Goal: Transaction & Acquisition: Purchase product/service

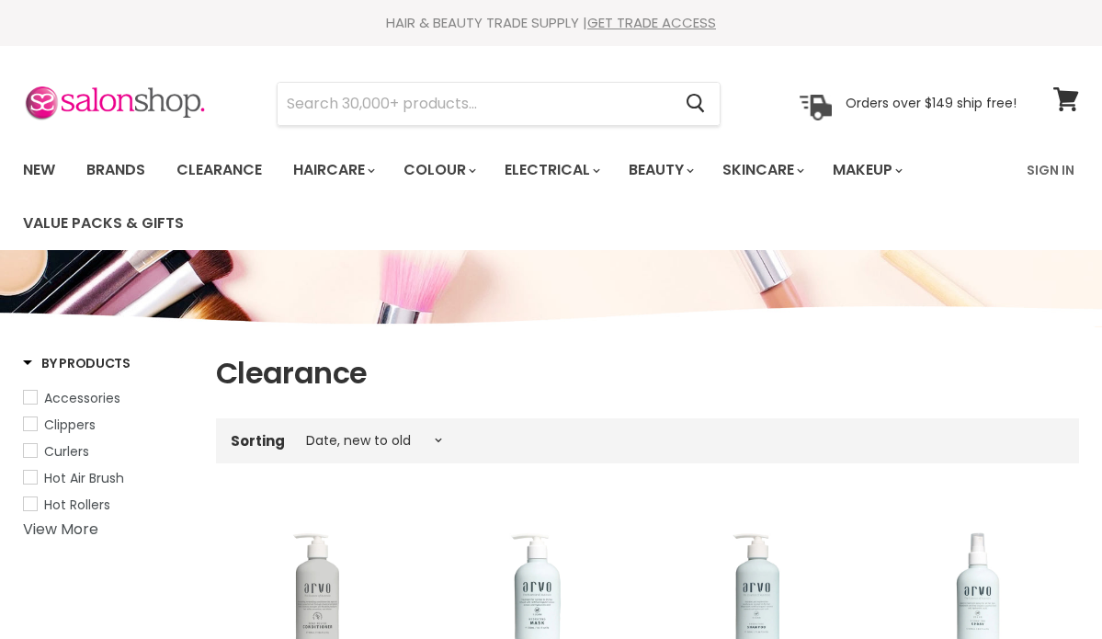
select select "created-descending"
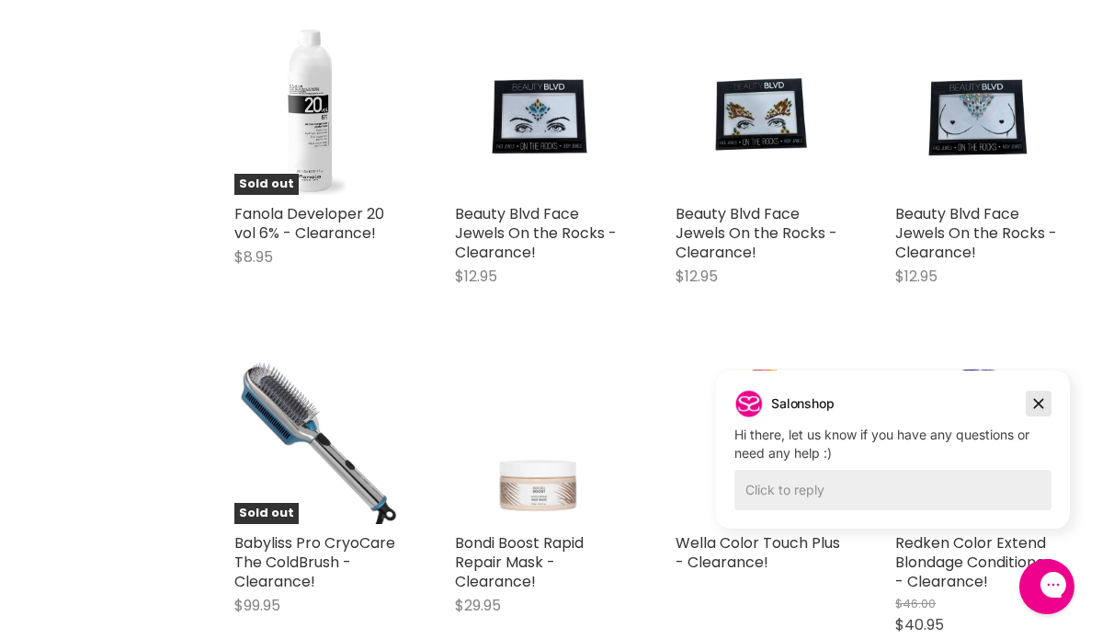
click at [1035, 394] on icon "Dismiss campaign" at bounding box center [1038, 403] width 18 height 22
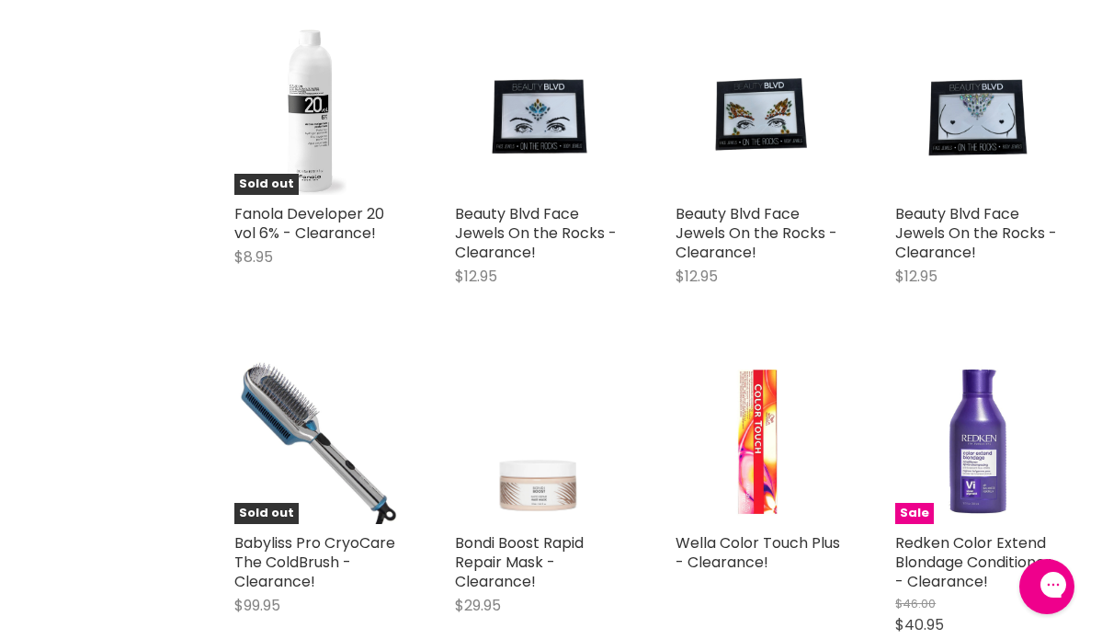
click at [767, 457] on img "Main content" at bounding box center [758, 440] width 165 height 165
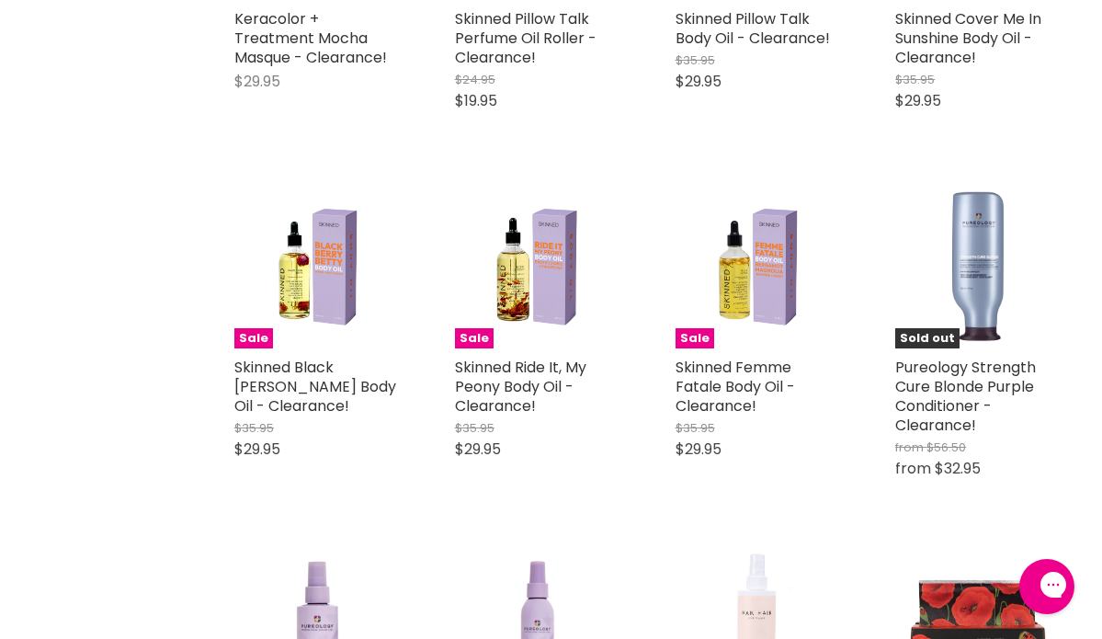
scroll to position [3772, 0]
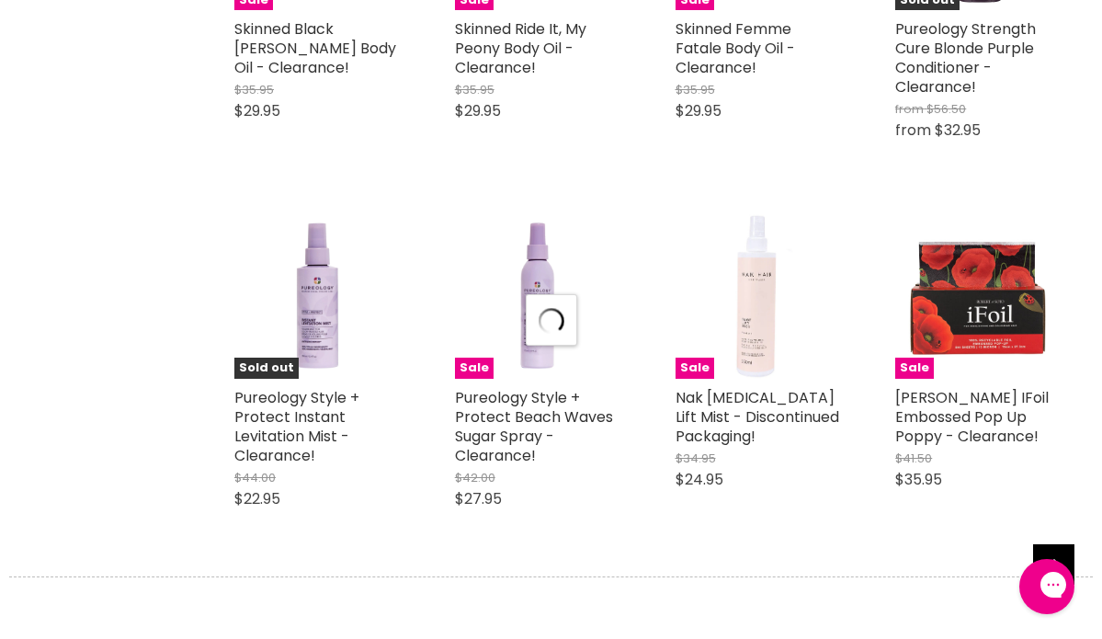
scroll to position [4117, 0]
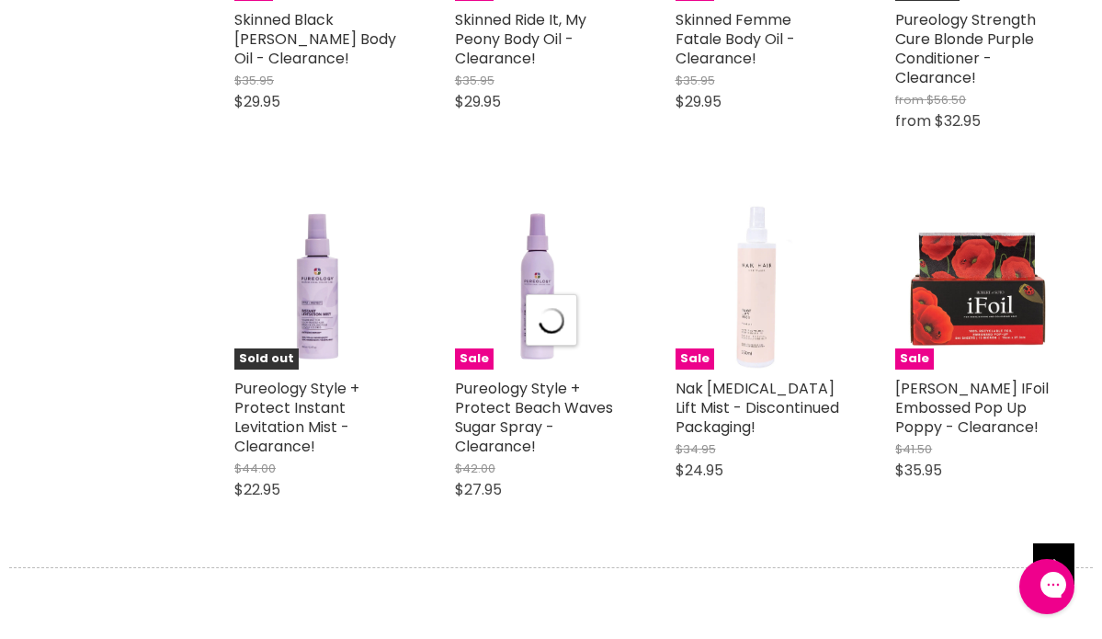
select select "created-descending"
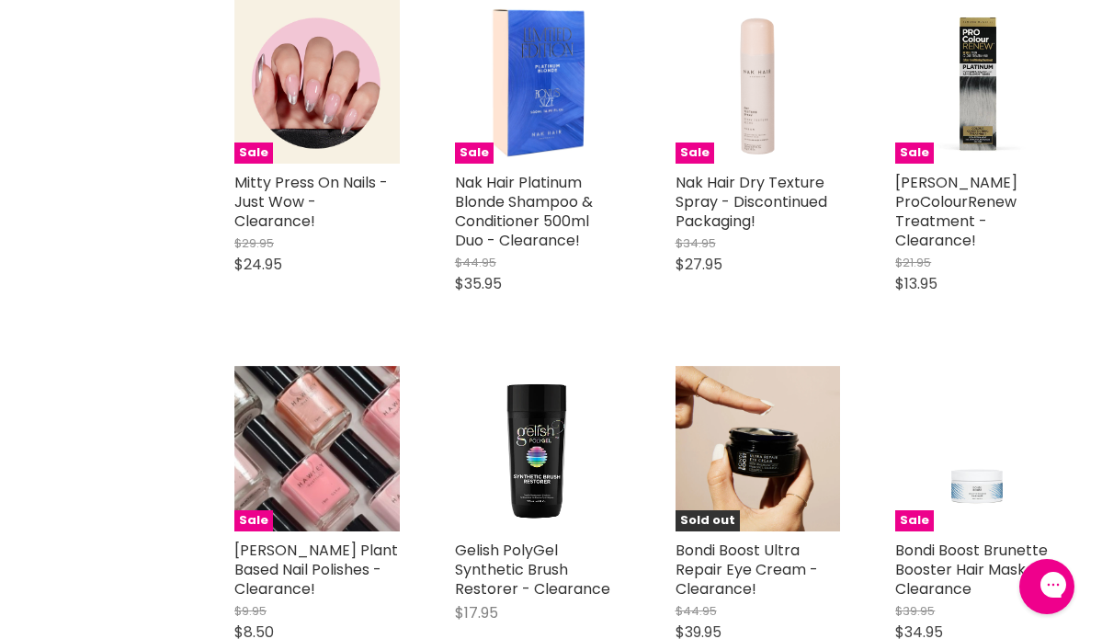
scroll to position [6898, 0]
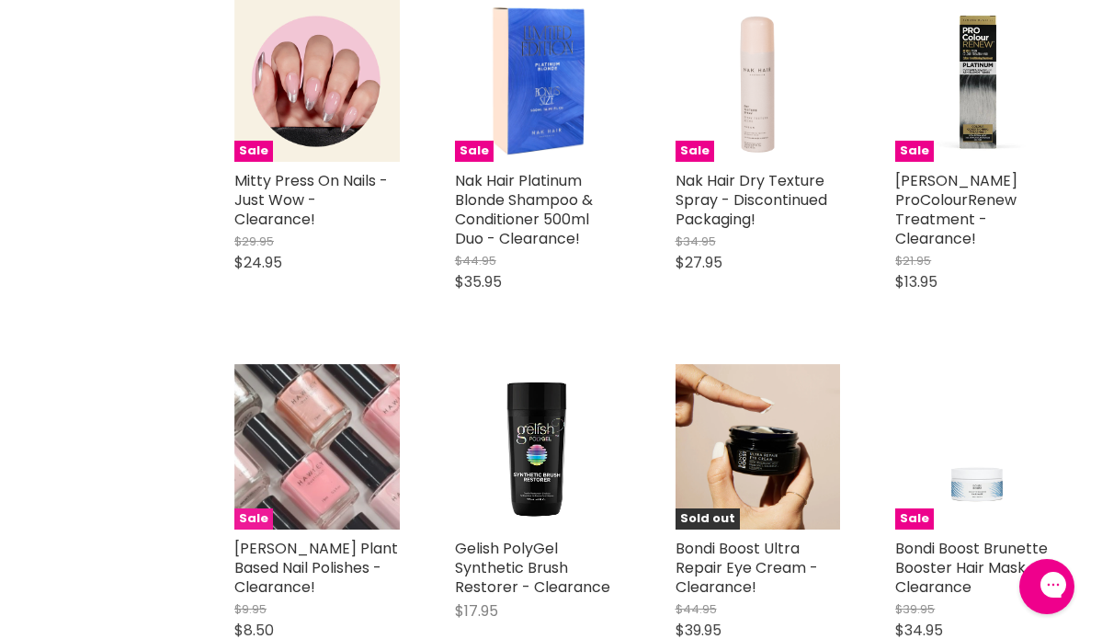
click at [248, 508] on span "Sale" at bounding box center [253, 518] width 39 height 21
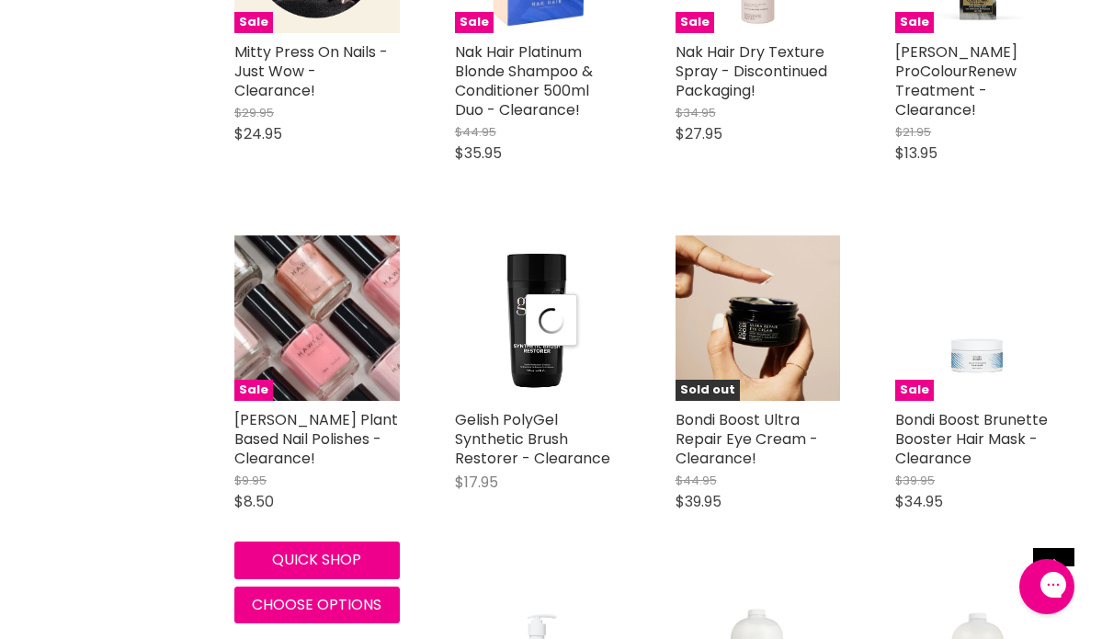
select select "created-descending"
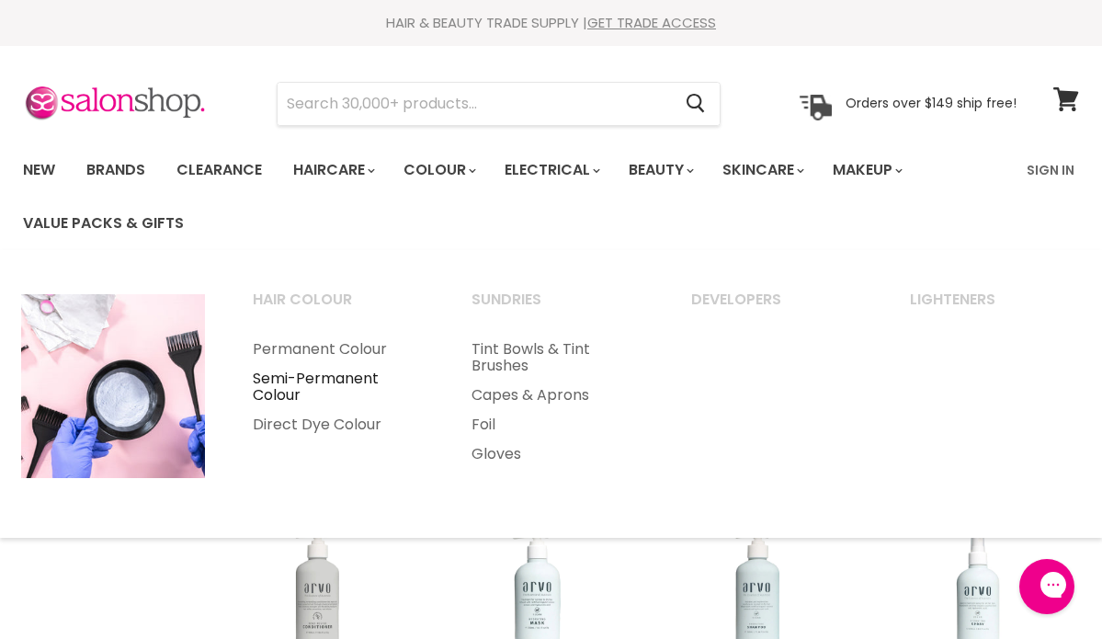
click at [309, 378] on link "Semi-Permanent Colour" at bounding box center [337, 387] width 215 height 46
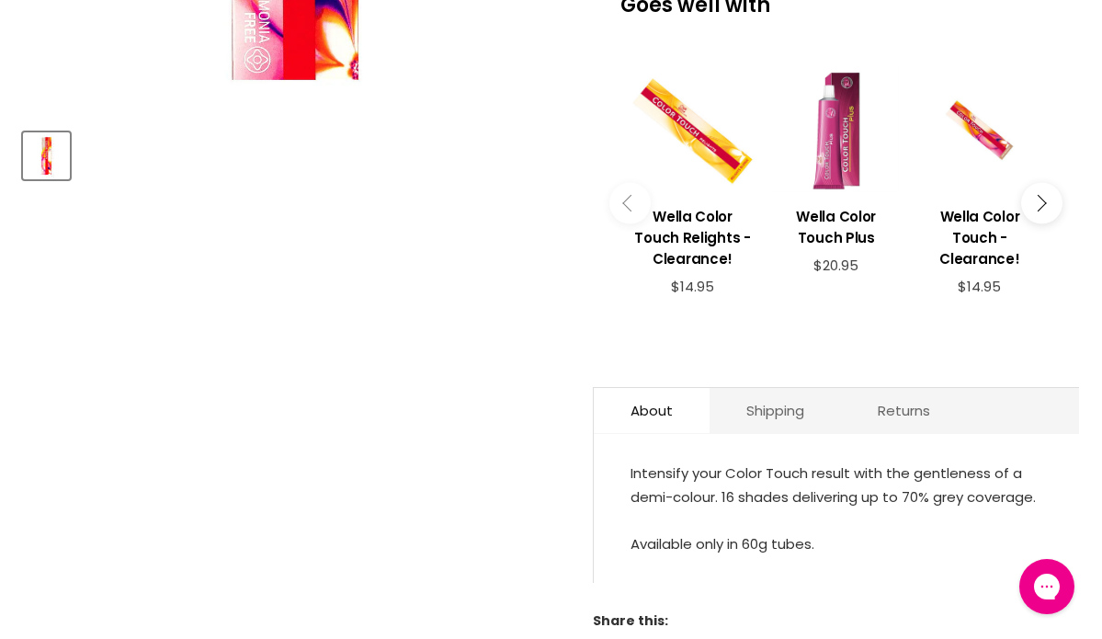
scroll to position [721, 0]
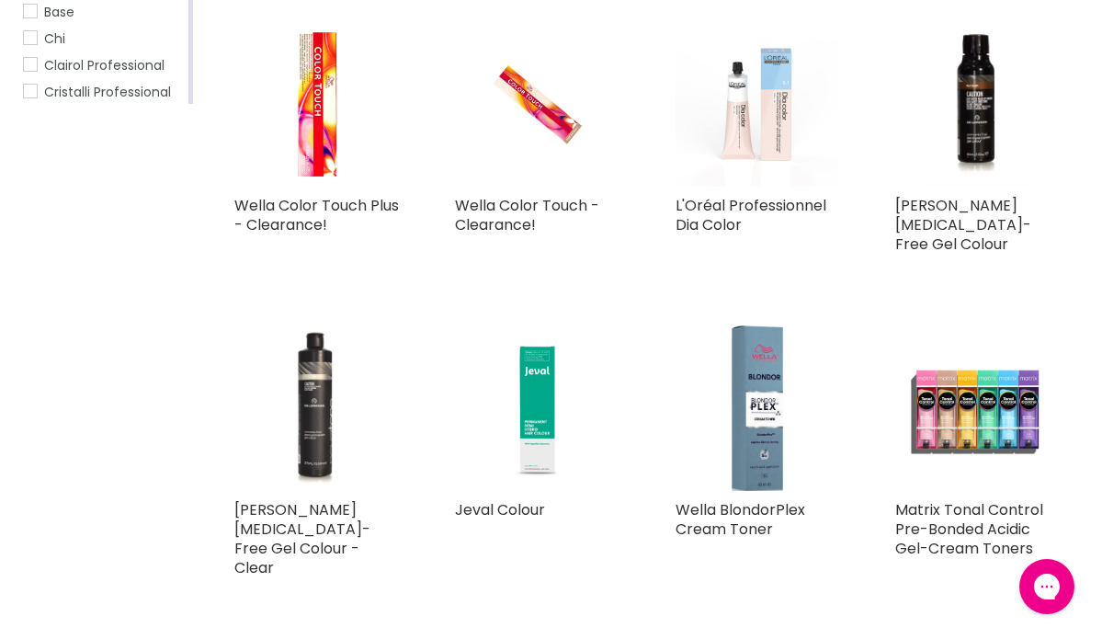
scroll to position [485, 0]
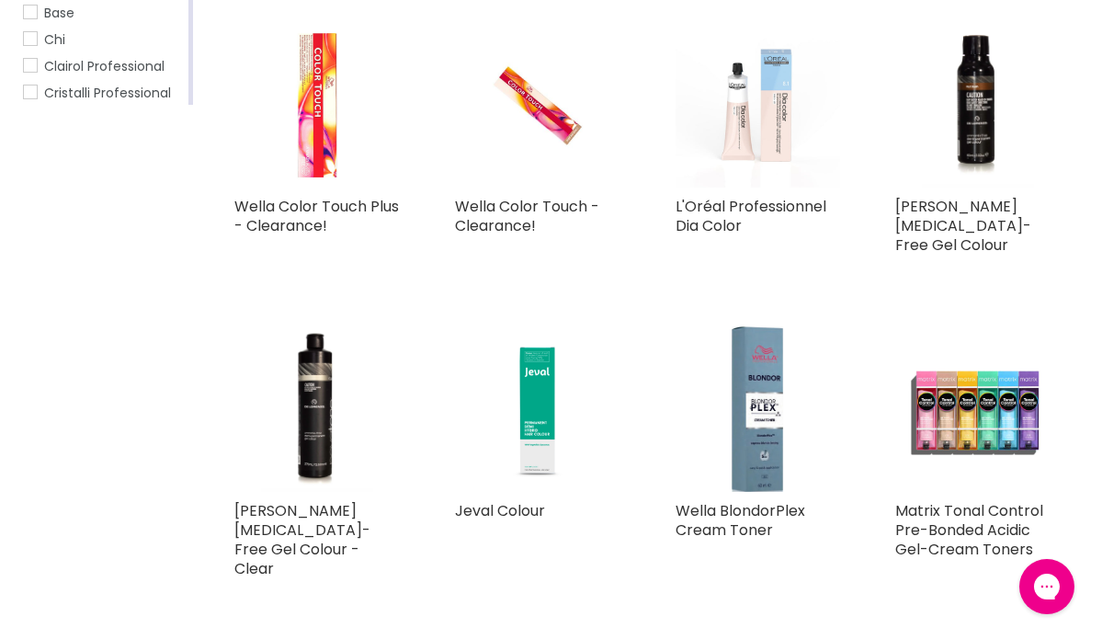
click at [315, 129] on img "Main content" at bounding box center [316, 104] width 165 height 165
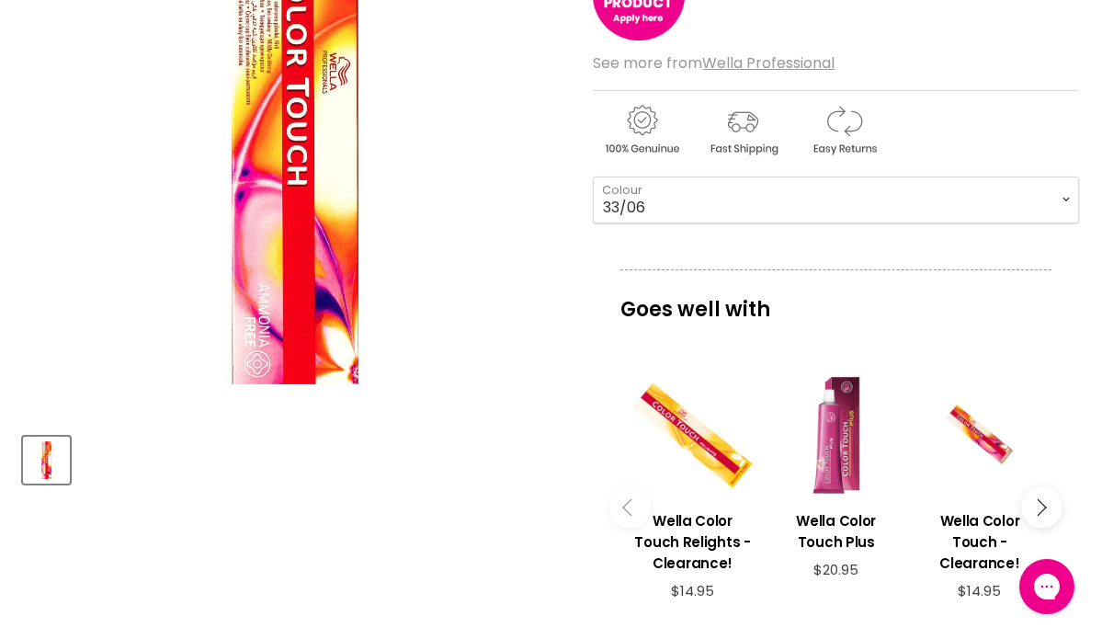
scroll to position [401, 0]
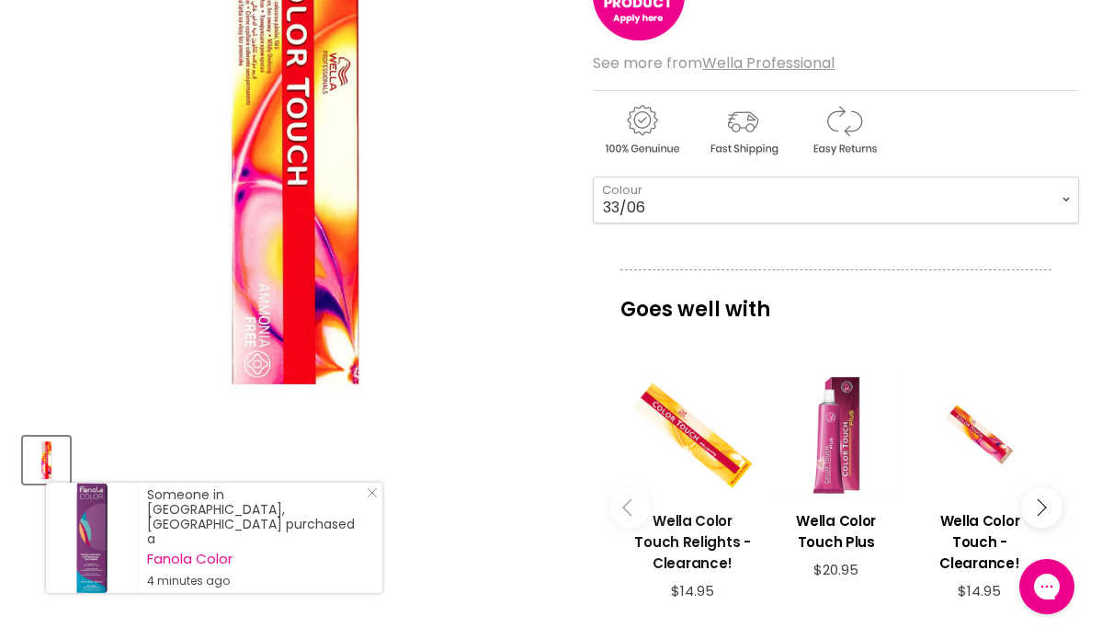
click at [666, 511] on h3 "Wella Color Touch Relights - Clearance!" at bounding box center [692, 541] width 125 height 63
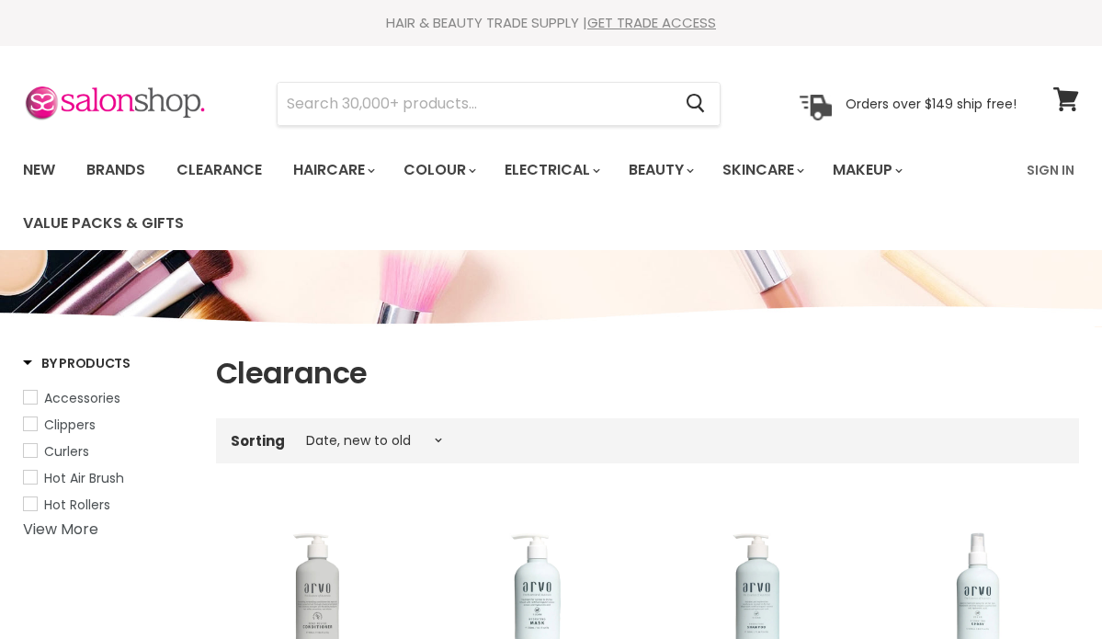
select select "created-descending"
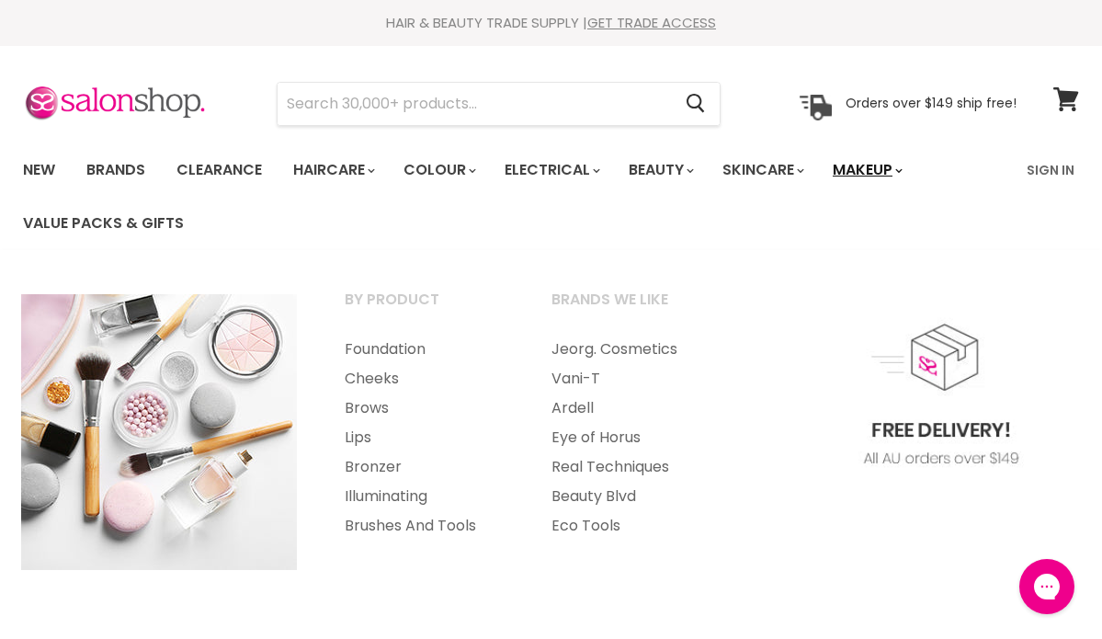
click at [877, 160] on link "Makeup" at bounding box center [866, 170] width 95 height 39
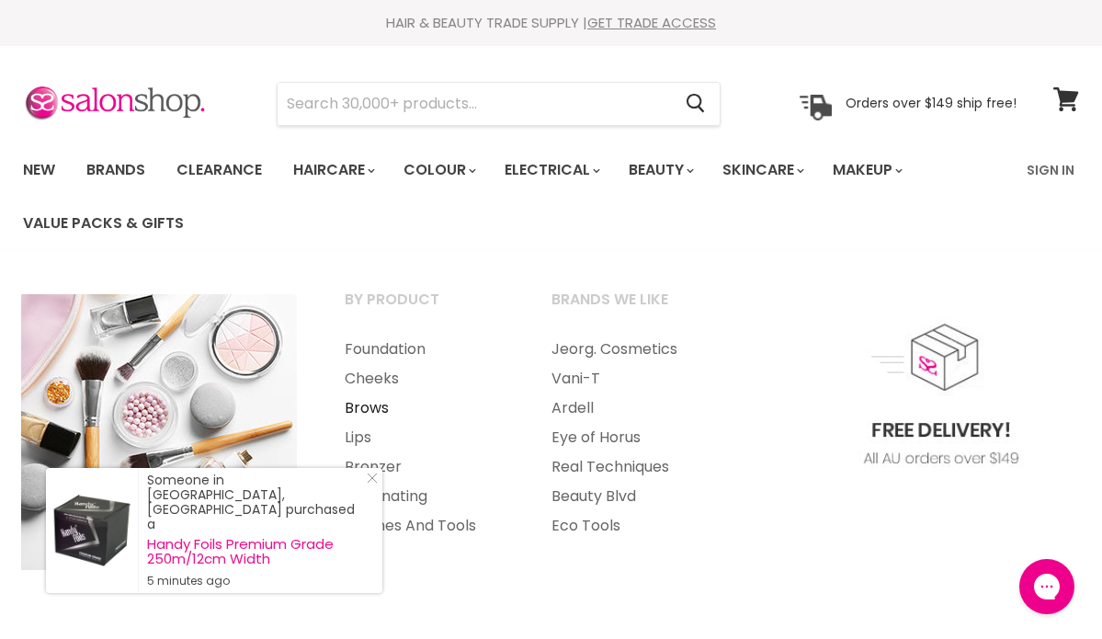
click at [391, 404] on link "Brows" at bounding box center [423, 407] width 203 height 29
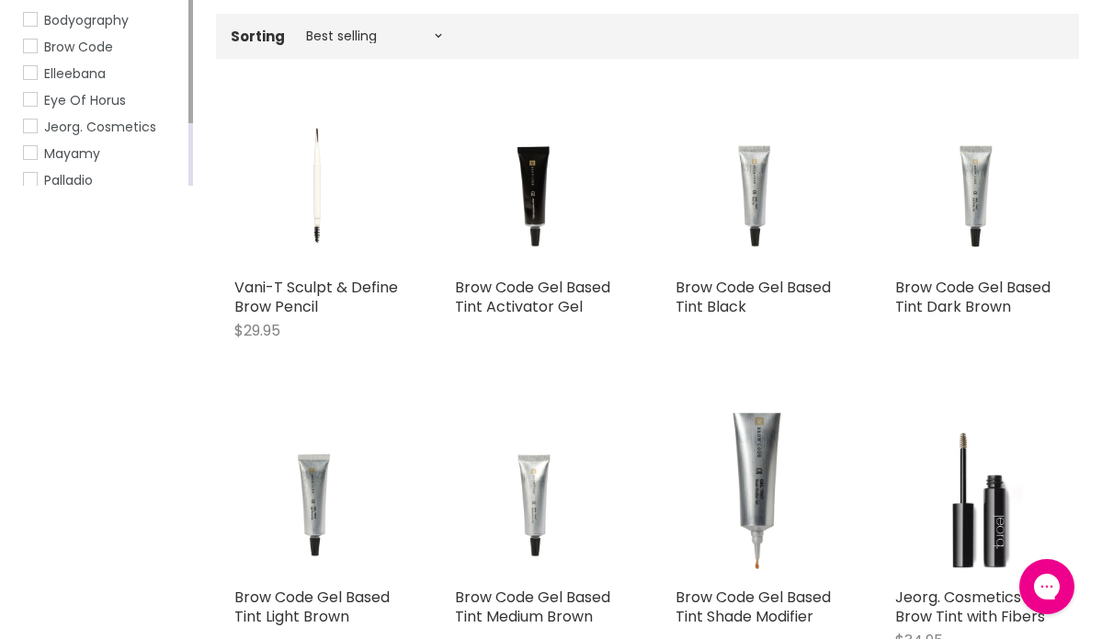
scroll to position [405, 0]
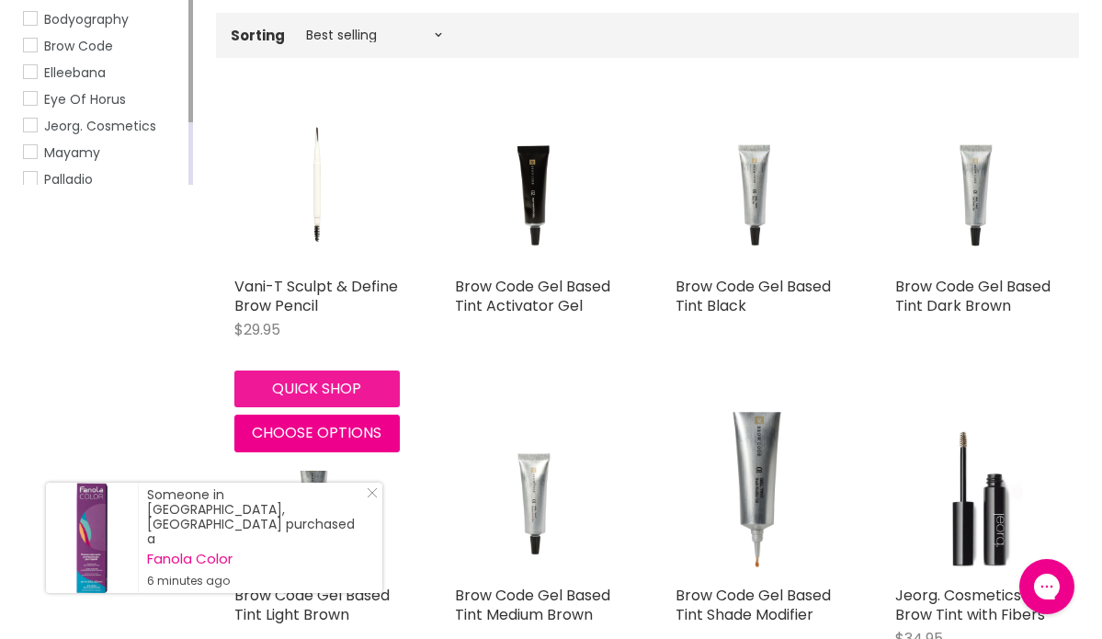
click at [301, 385] on button "Quick shop" at bounding box center [316, 388] width 165 height 37
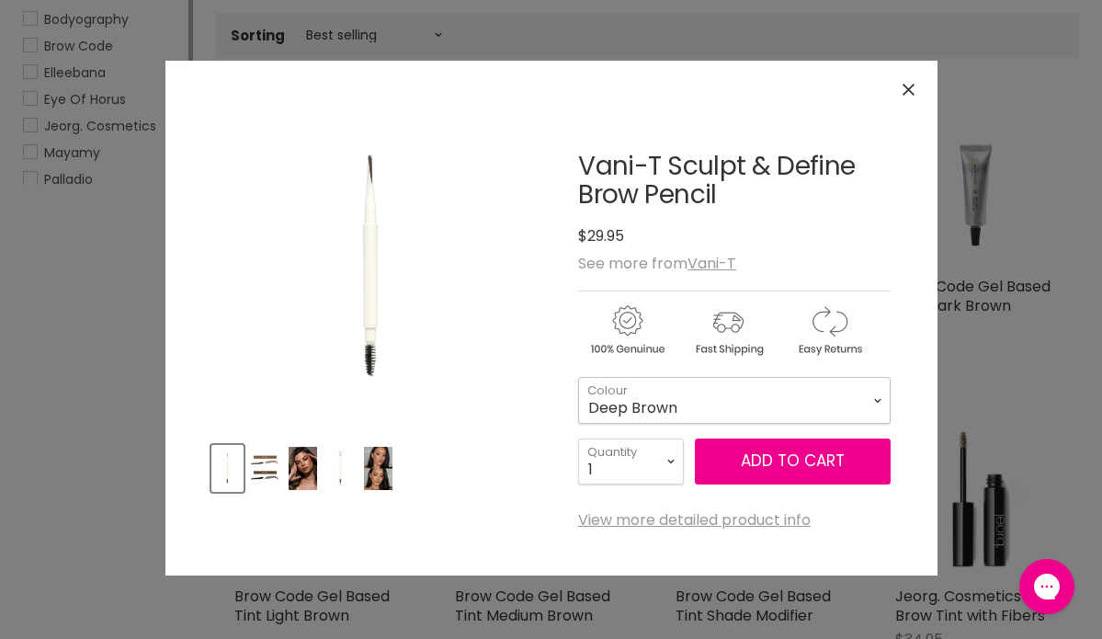
select select "Deep Brown"
click at [908, 85] on icon "Close" at bounding box center [909, 90] width 12 height 12
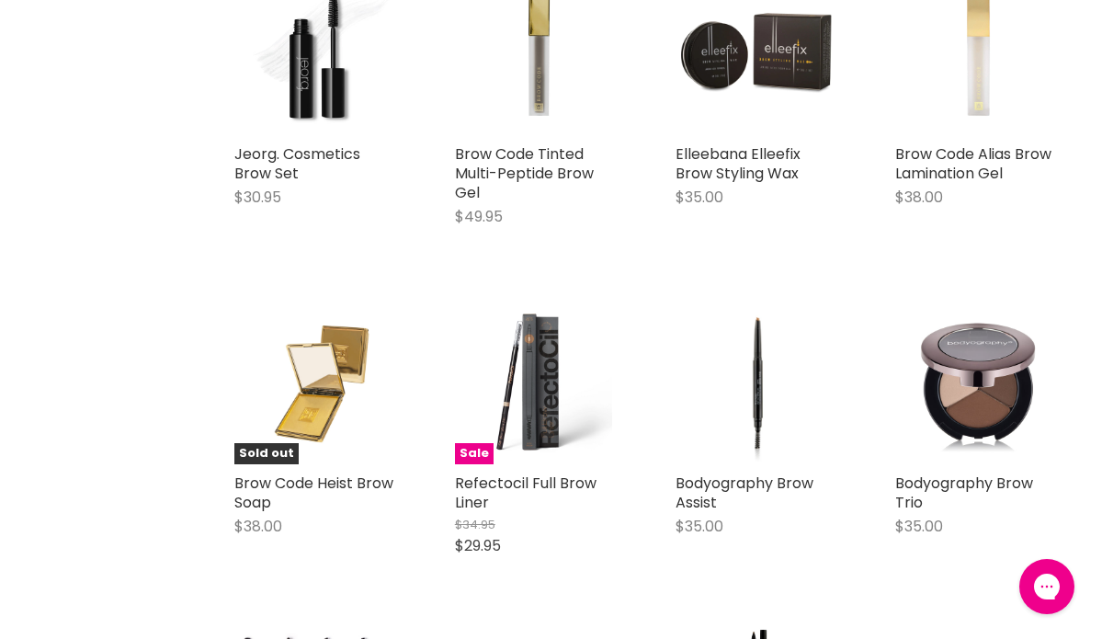
scroll to position [1160, 0]
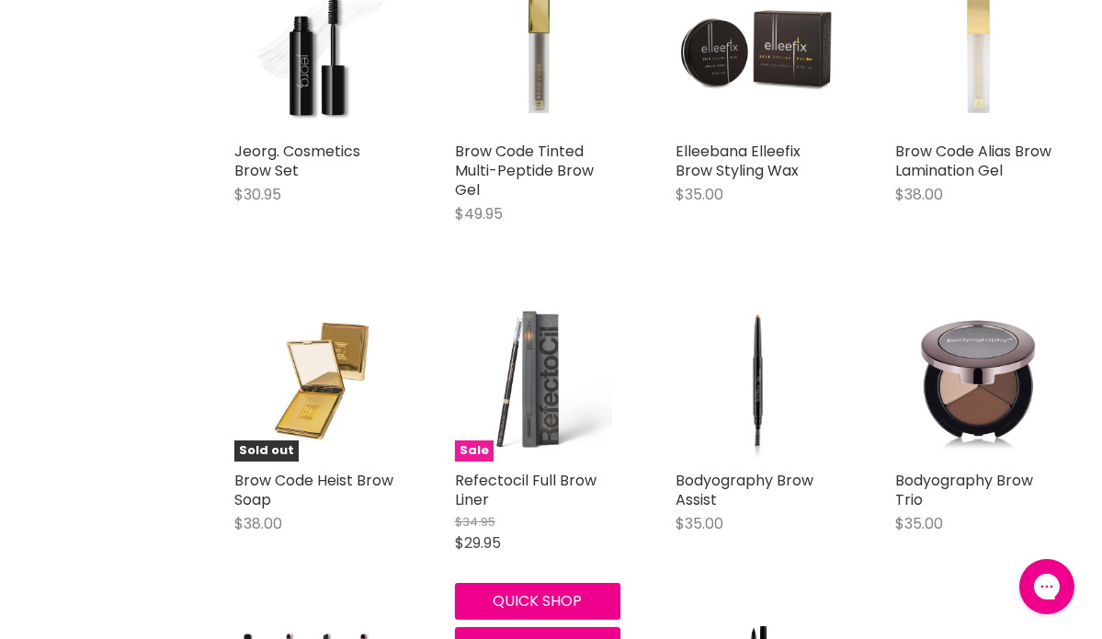
click at [539, 397] on img "Main content" at bounding box center [537, 378] width 159 height 165
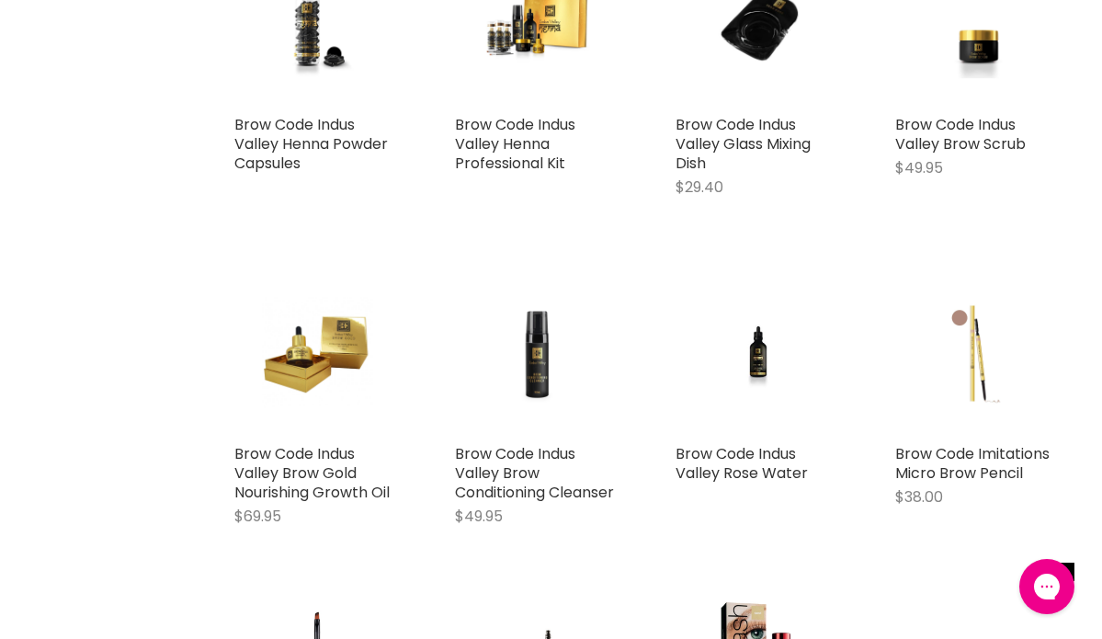
scroll to position [2198, 0]
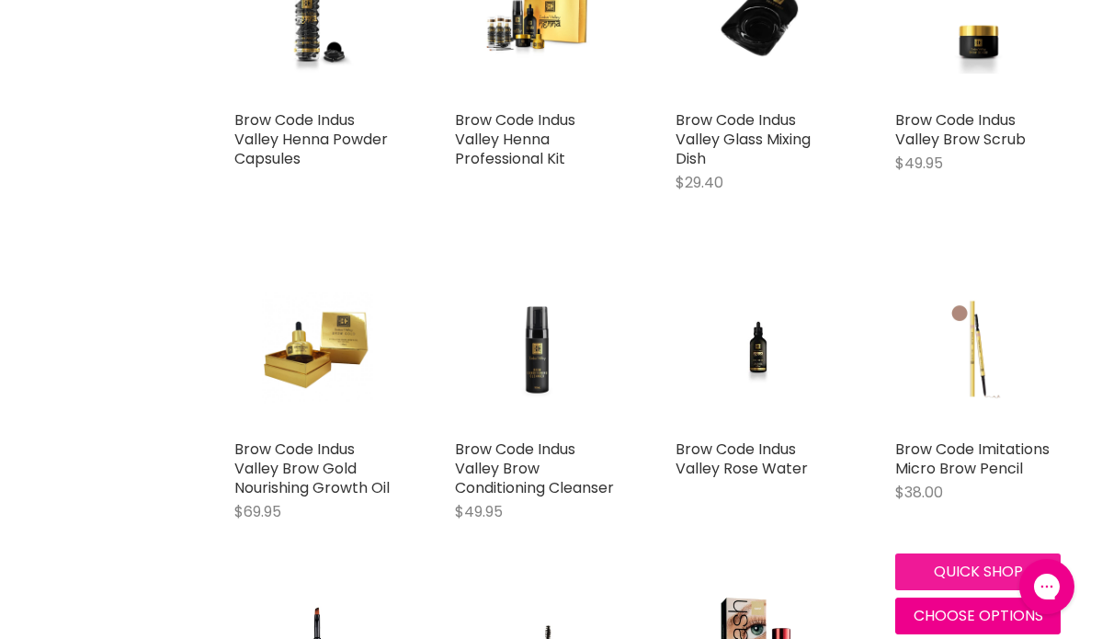
click at [978, 562] on button "Quick shop" at bounding box center [977, 571] width 165 height 37
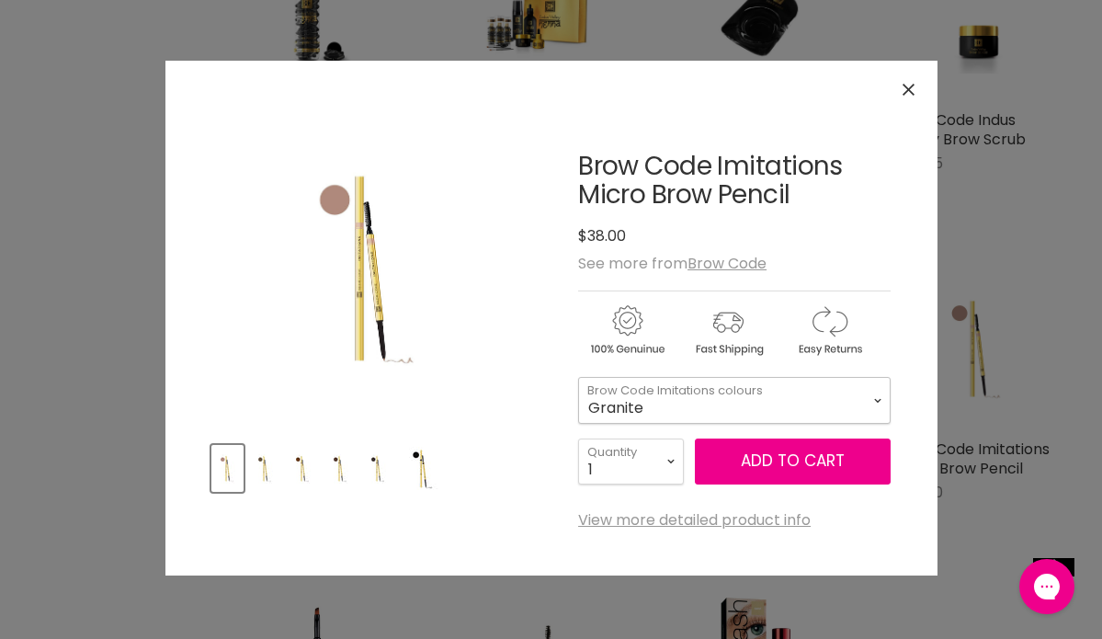
select select "Granite"
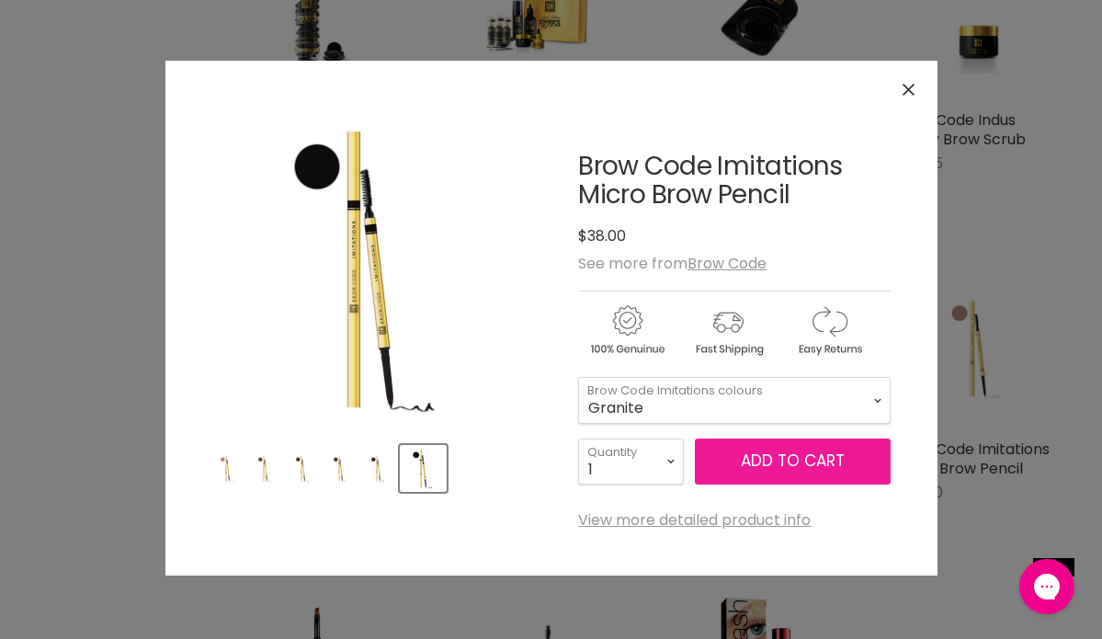
click at [773, 456] on button "Add to cart" at bounding box center [793, 461] width 196 height 46
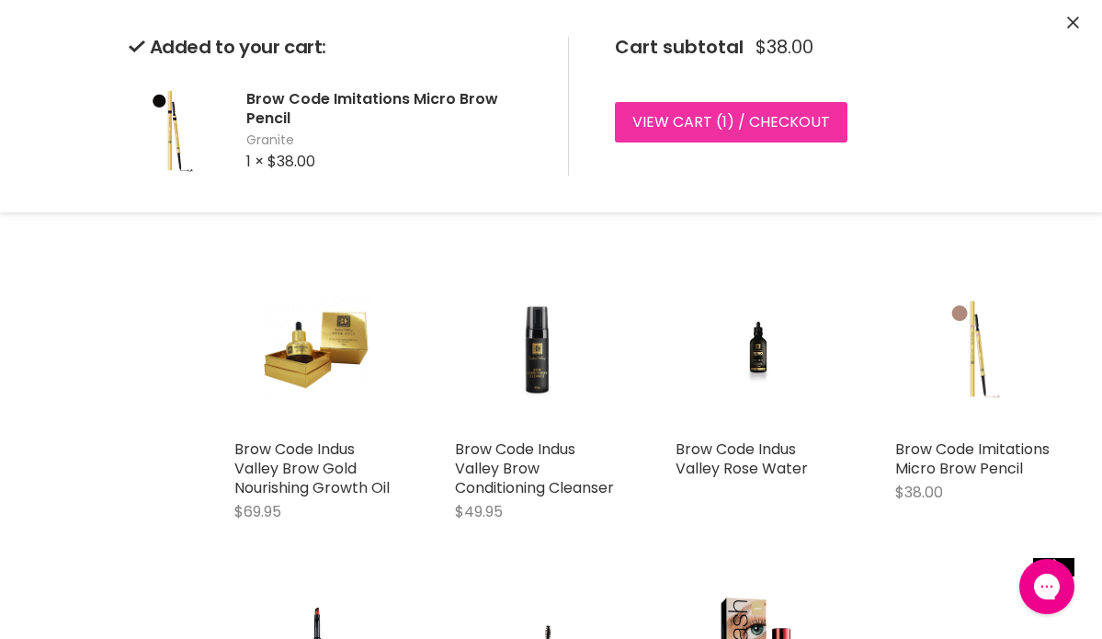
click at [785, 119] on link "View cart ( 1 ) / Checkout" at bounding box center [731, 122] width 233 height 40
